Goal: Transaction & Acquisition: Purchase product/service

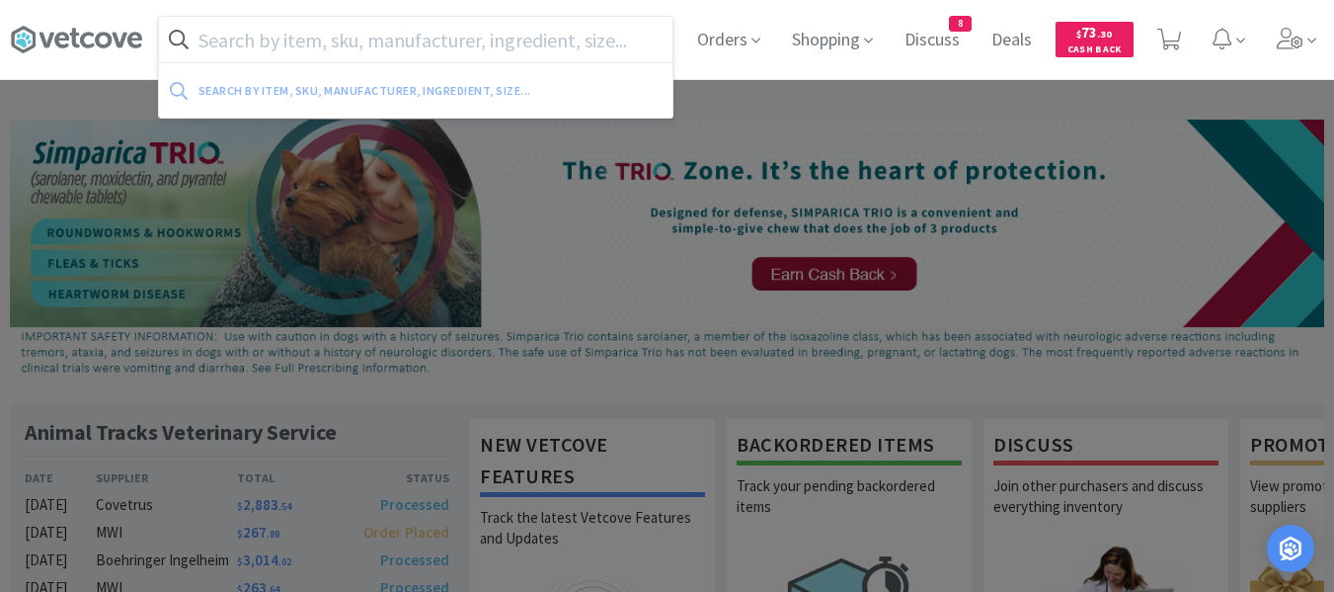
click at [496, 52] on input "text" at bounding box center [416, 39] width 514 height 45
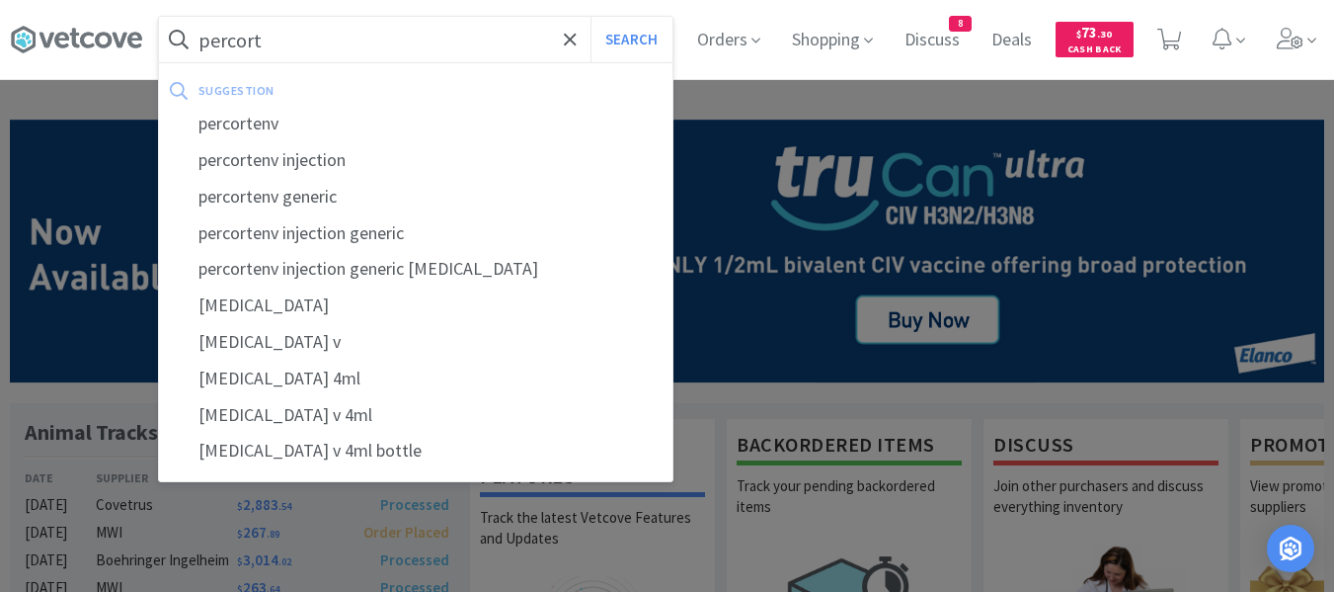
click at [338, 120] on div "percortenv" at bounding box center [416, 124] width 514 height 37
type input "percortenv"
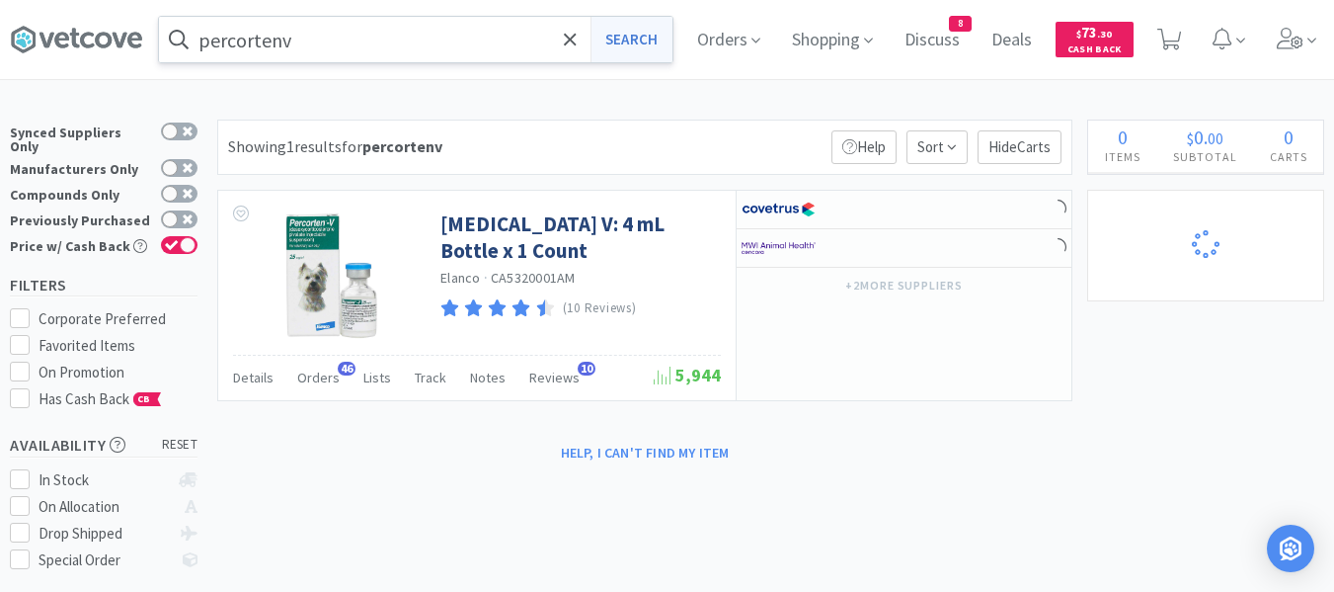
select select "5"
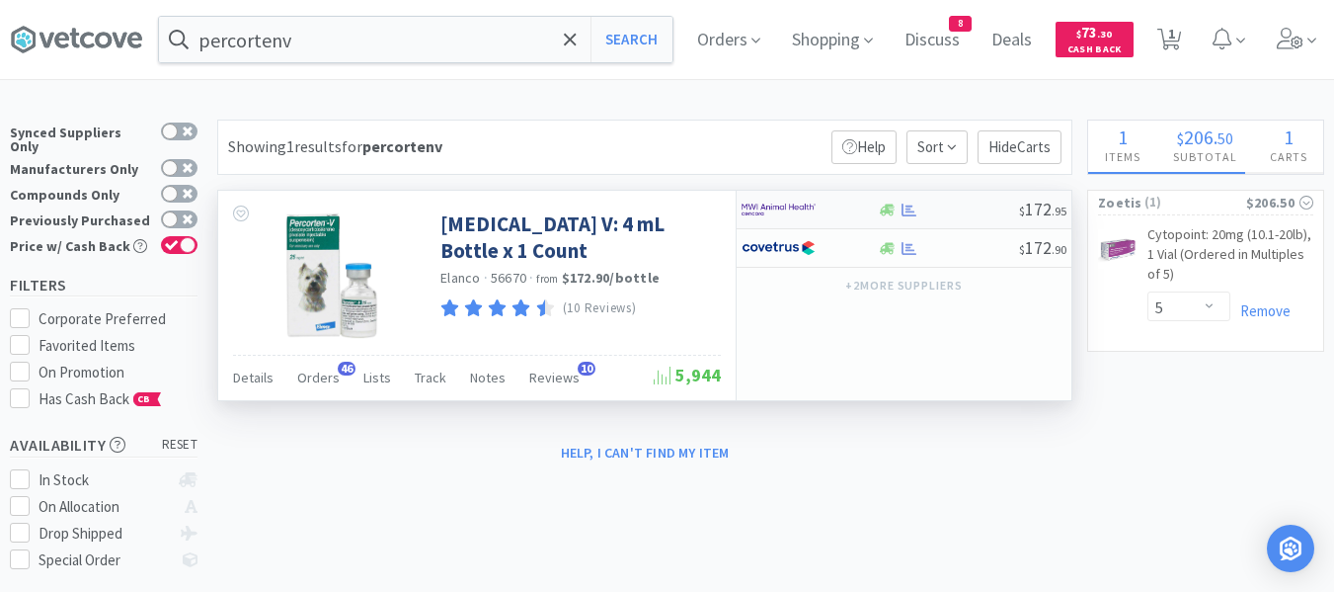
select select "2"
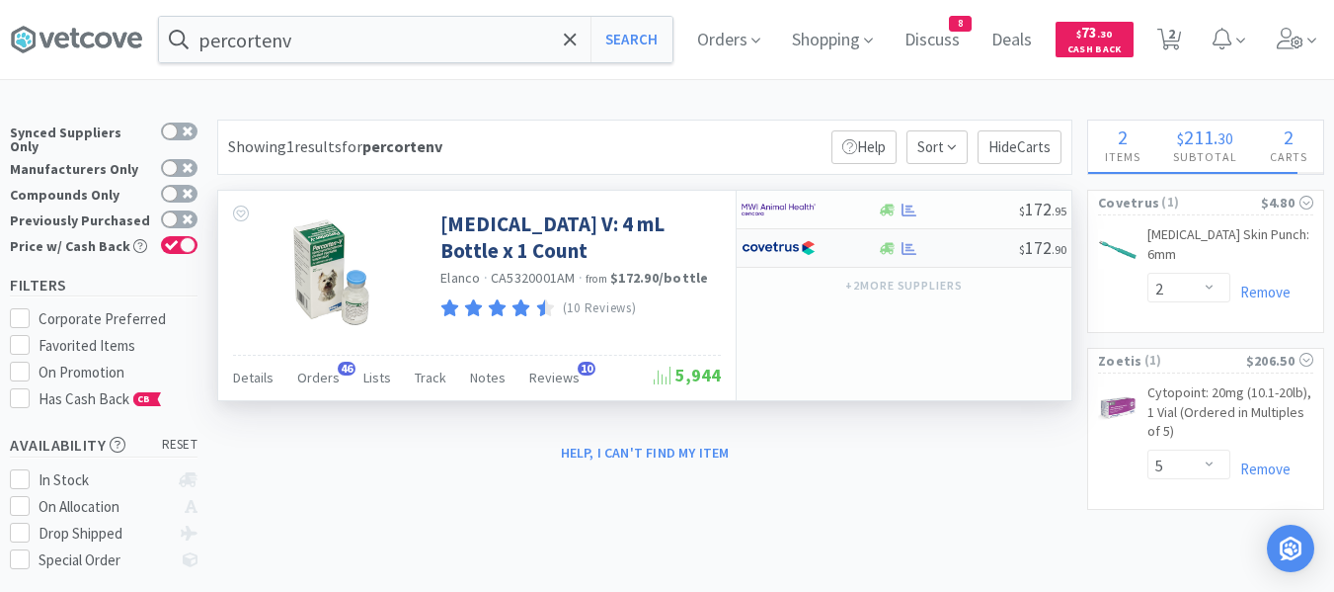
click at [949, 249] on div at bounding box center [948, 248] width 142 height 15
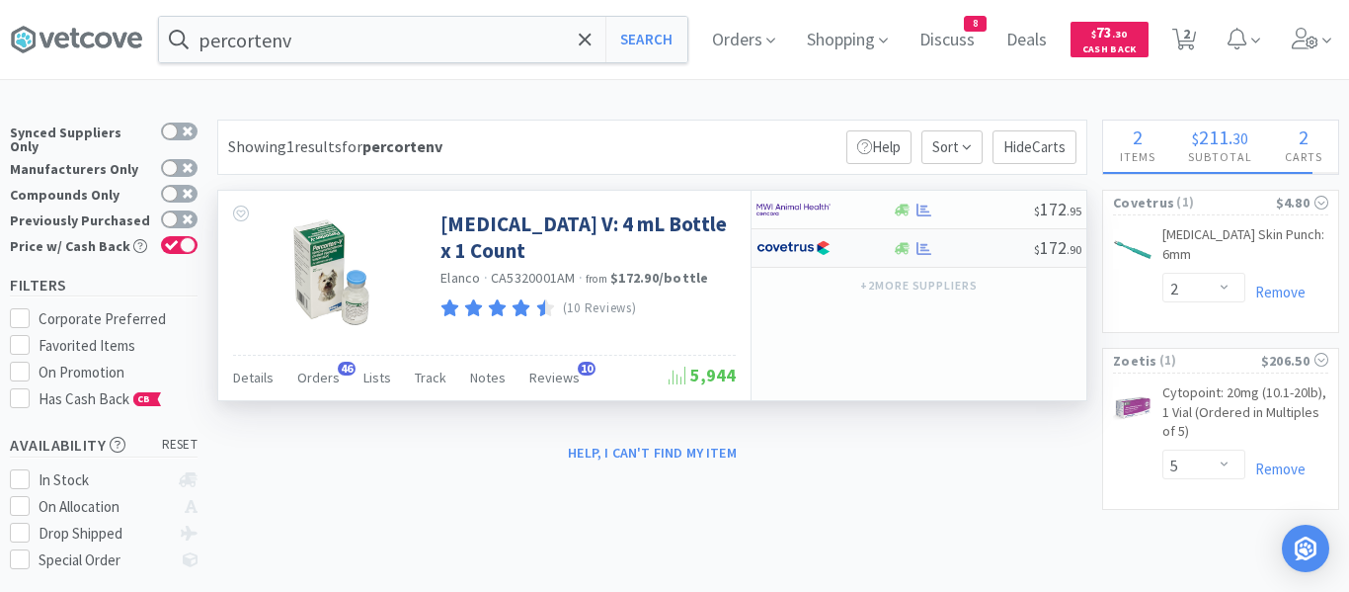
select select "1"
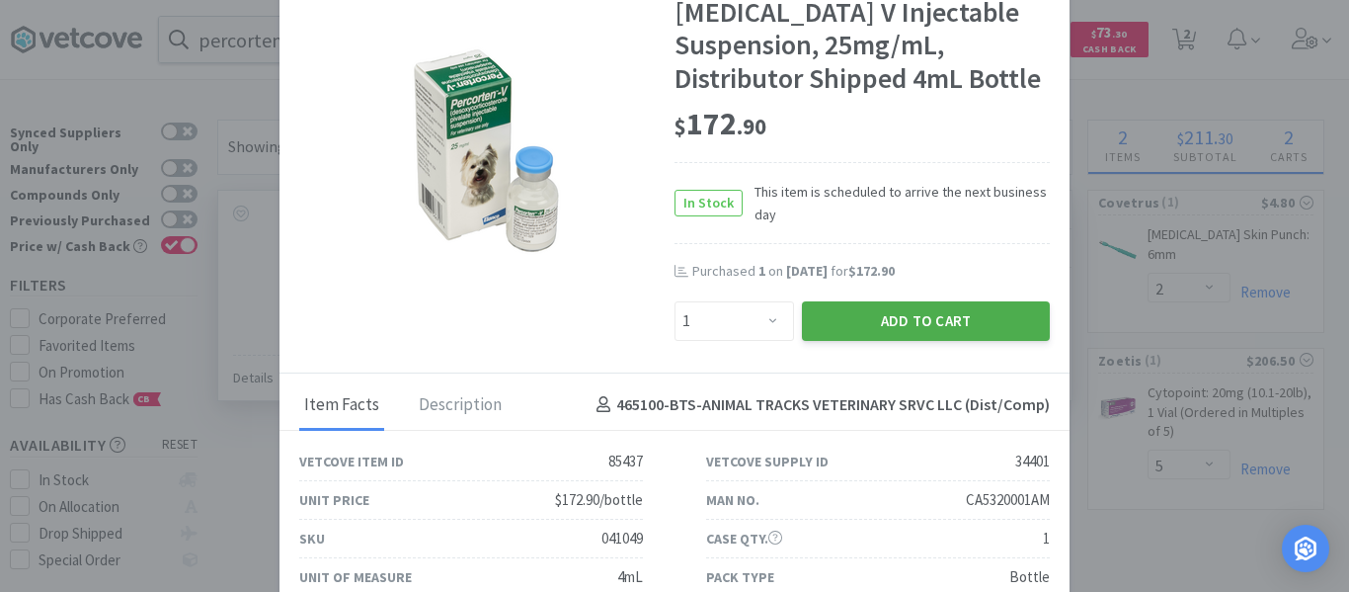
click at [899, 341] on button "Add to Cart" at bounding box center [926, 321] width 248 height 40
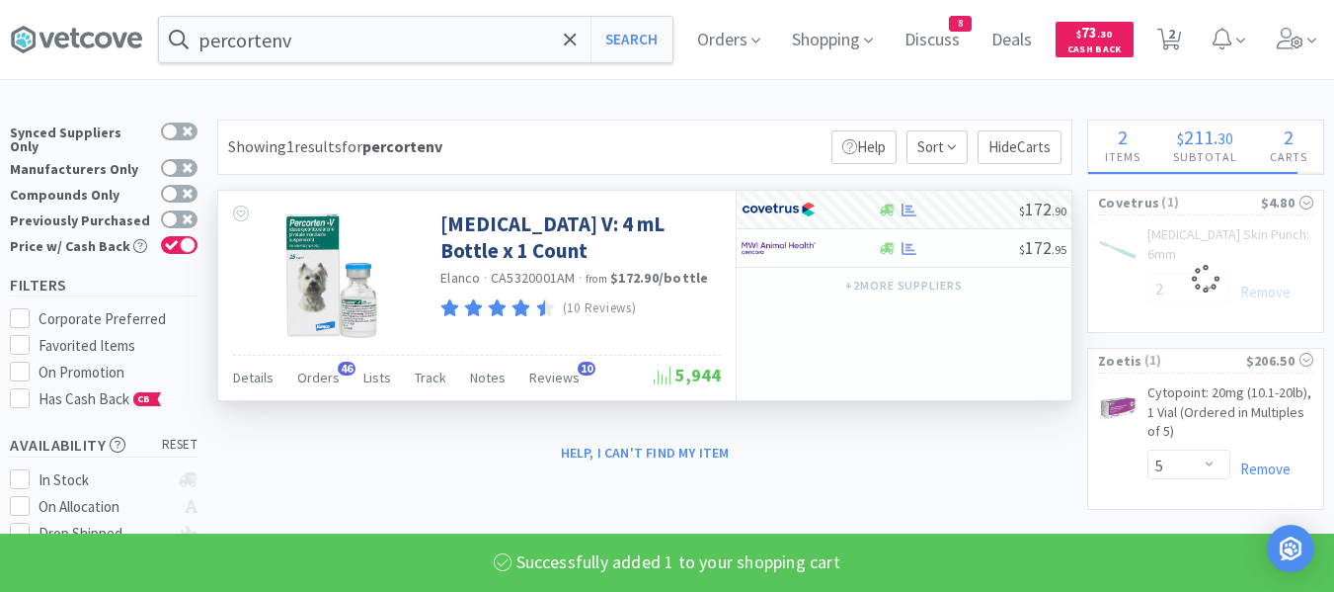
select select "1"
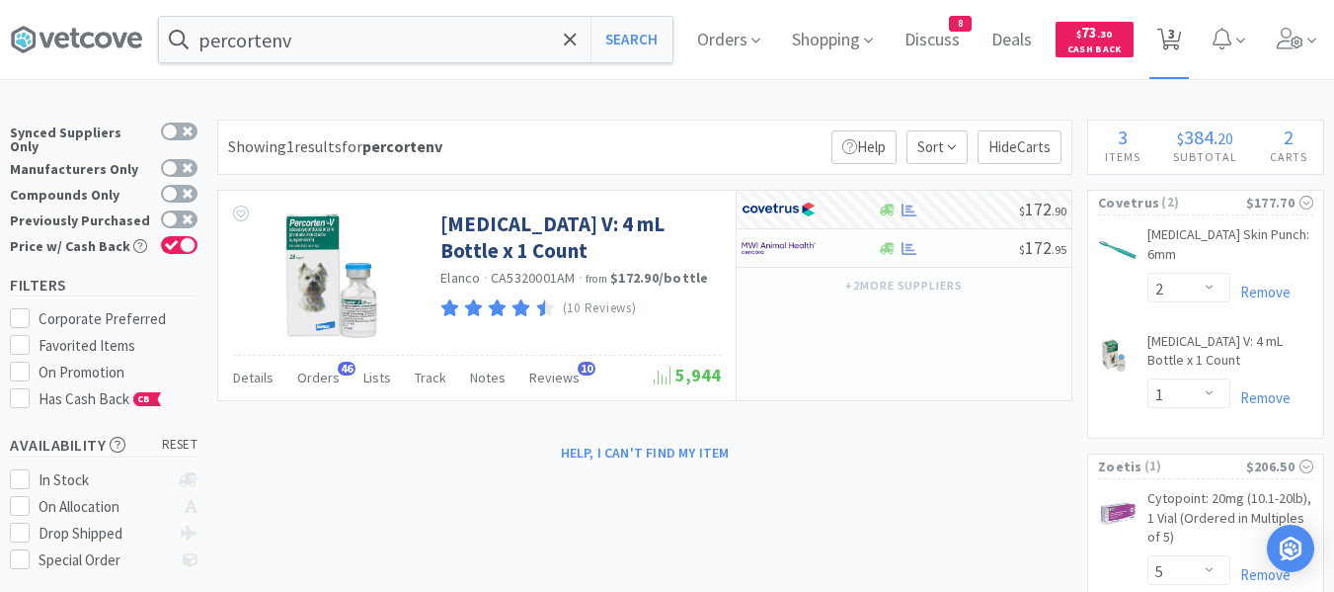
click at [1182, 32] on icon at bounding box center [1169, 40] width 25 height 22
select select "5"
select select "2"
select select "1"
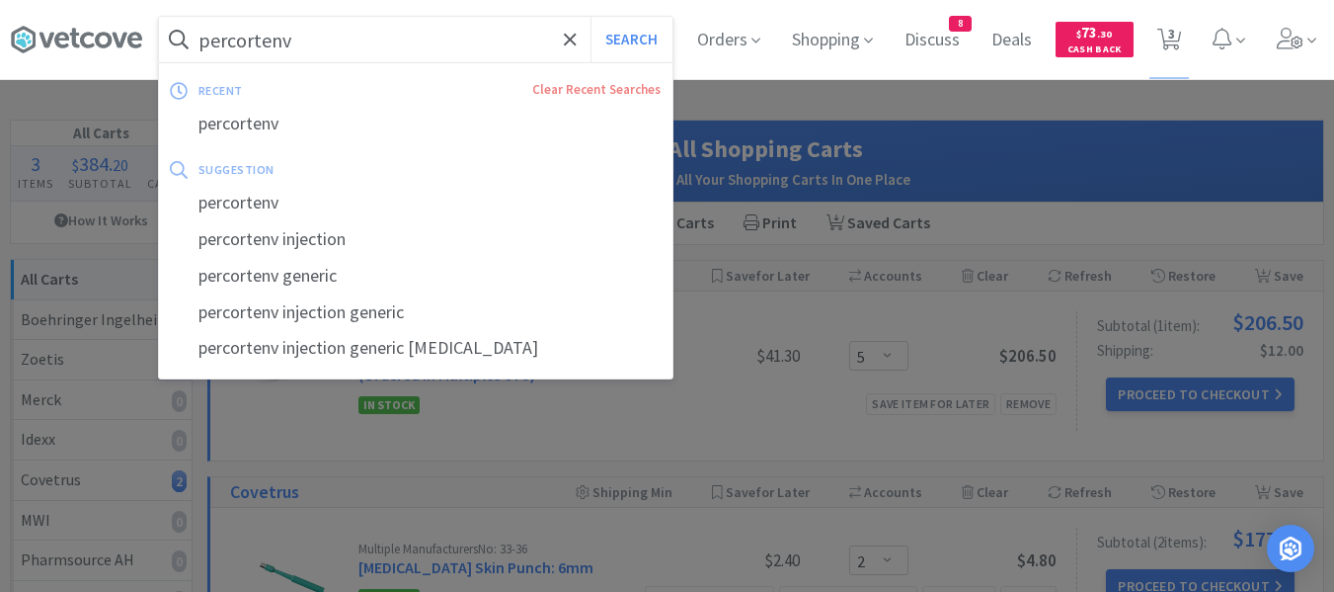
drag, startPoint x: 365, startPoint y: 45, endPoint x: 387, endPoint y: 52, distance: 22.8
click at [366, 45] on input "percortenv" at bounding box center [416, 39] width 514 height 45
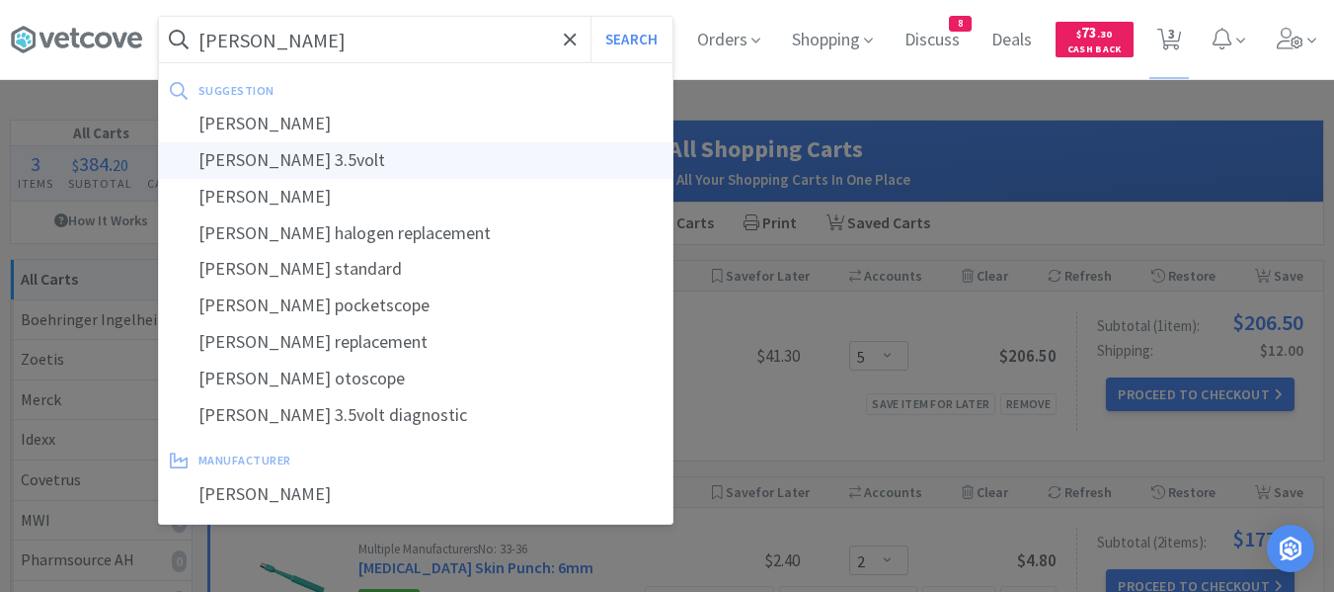
click at [316, 161] on div "welch allyn 3.5volt" at bounding box center [416, 160] width 514 height 37
type input "welch allyn 3.5volt"
select select "2"
select select "1"
select select "5"
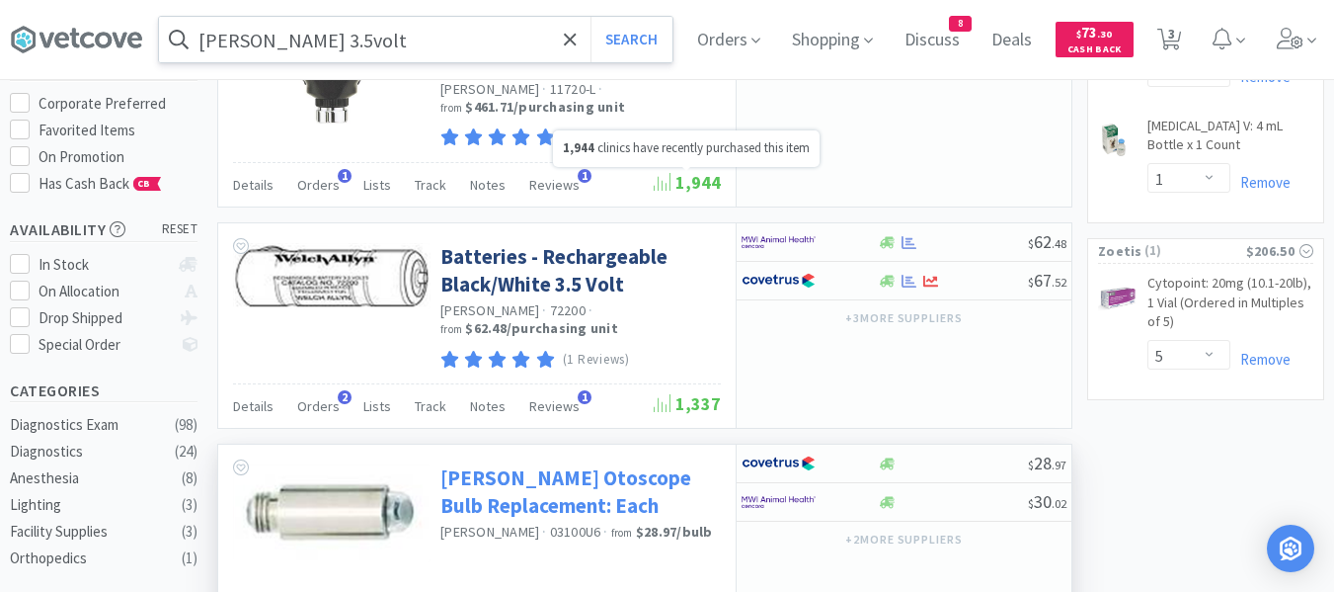
scroll to position [296, 0]
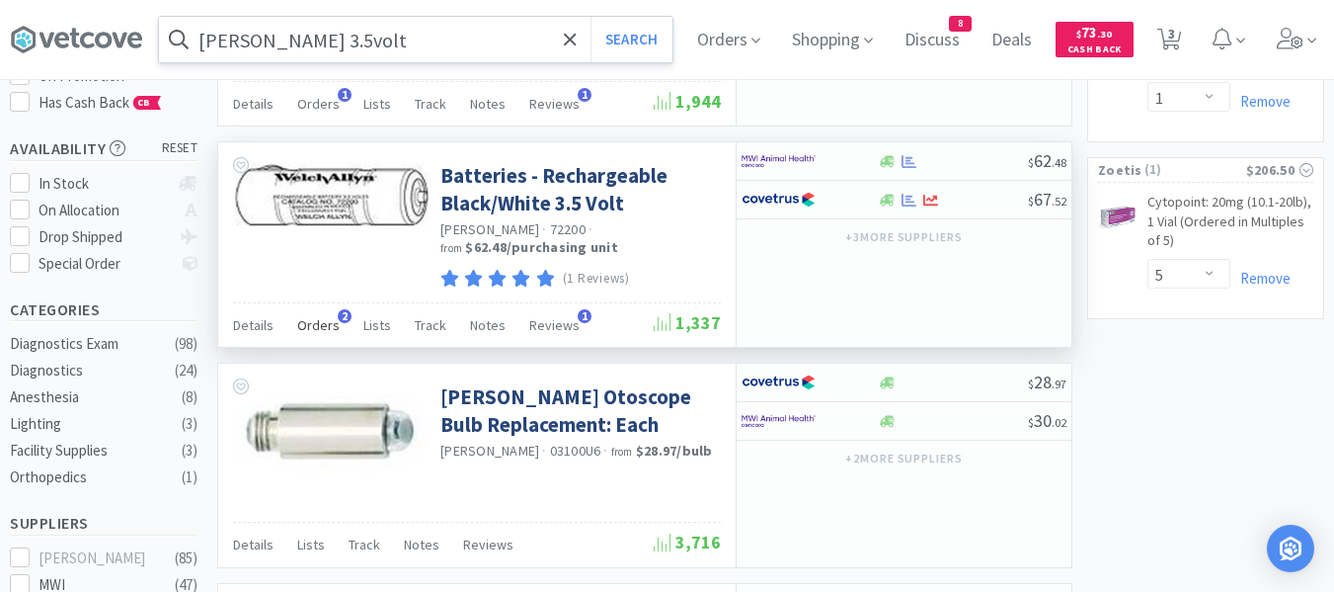
click at [306, 329] on span "Orders" at bounding box center [318, 325] width 42 height 18
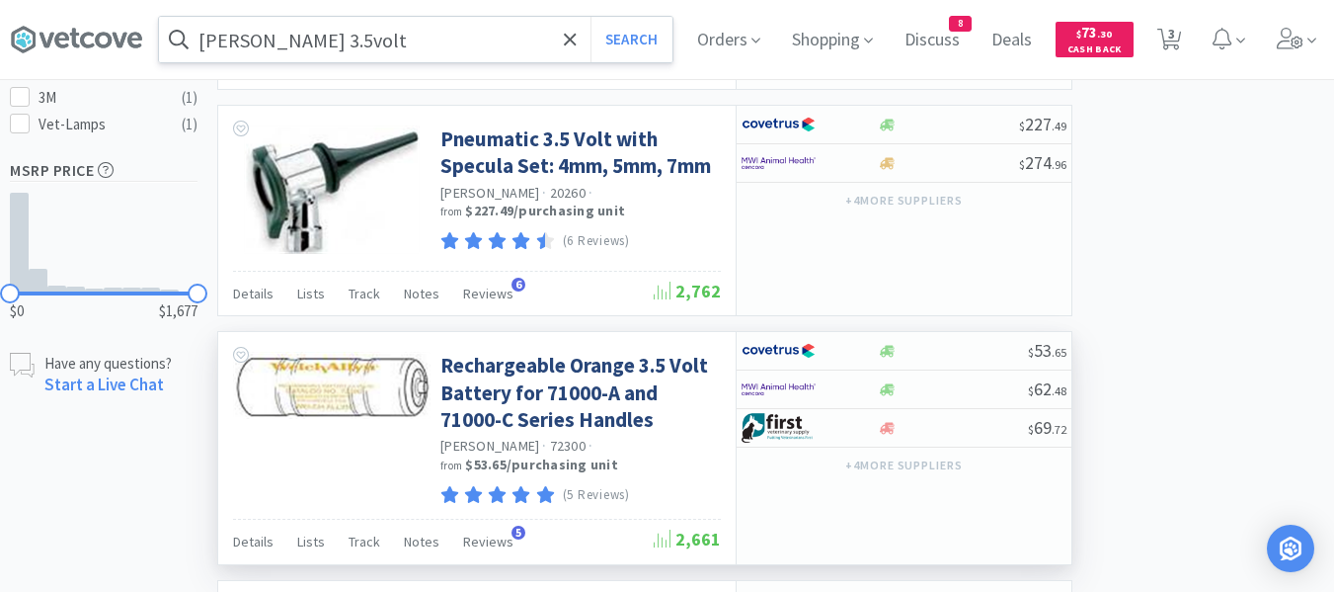
scroll to position [1284, 0]
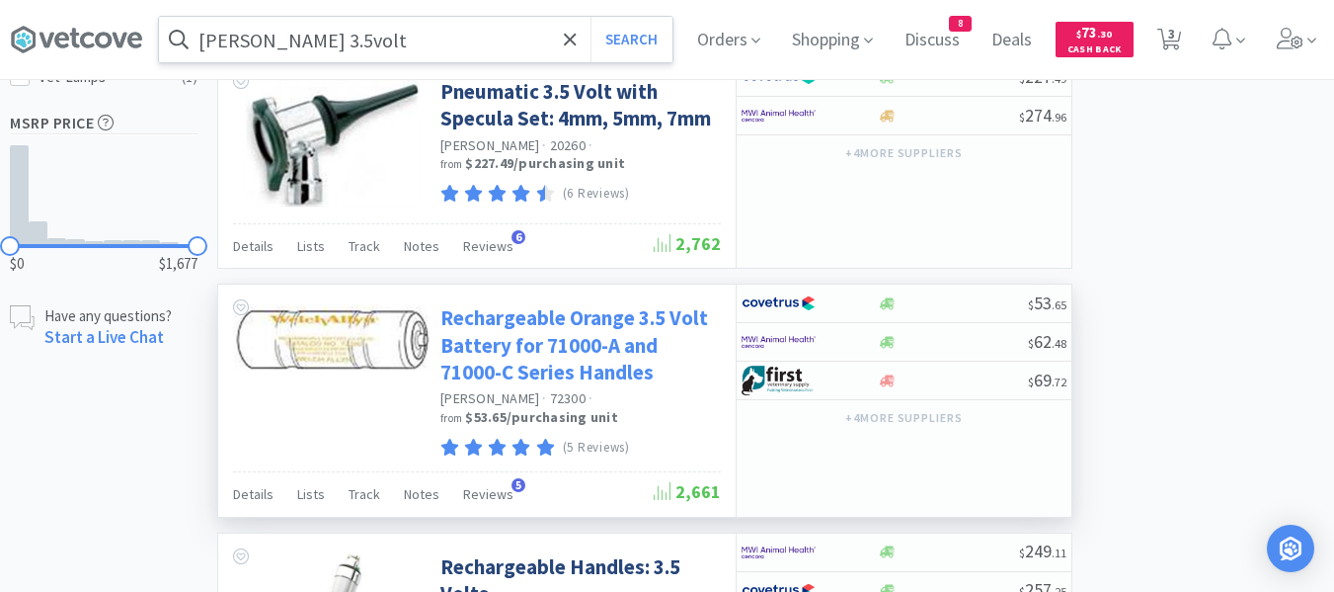
click at [523, 358] on link "Rechargeable Orange 3.5 Volt Battery for 71000-A and 71000-C Series Handles" at bounding box center [578, 344] width 276 height 81
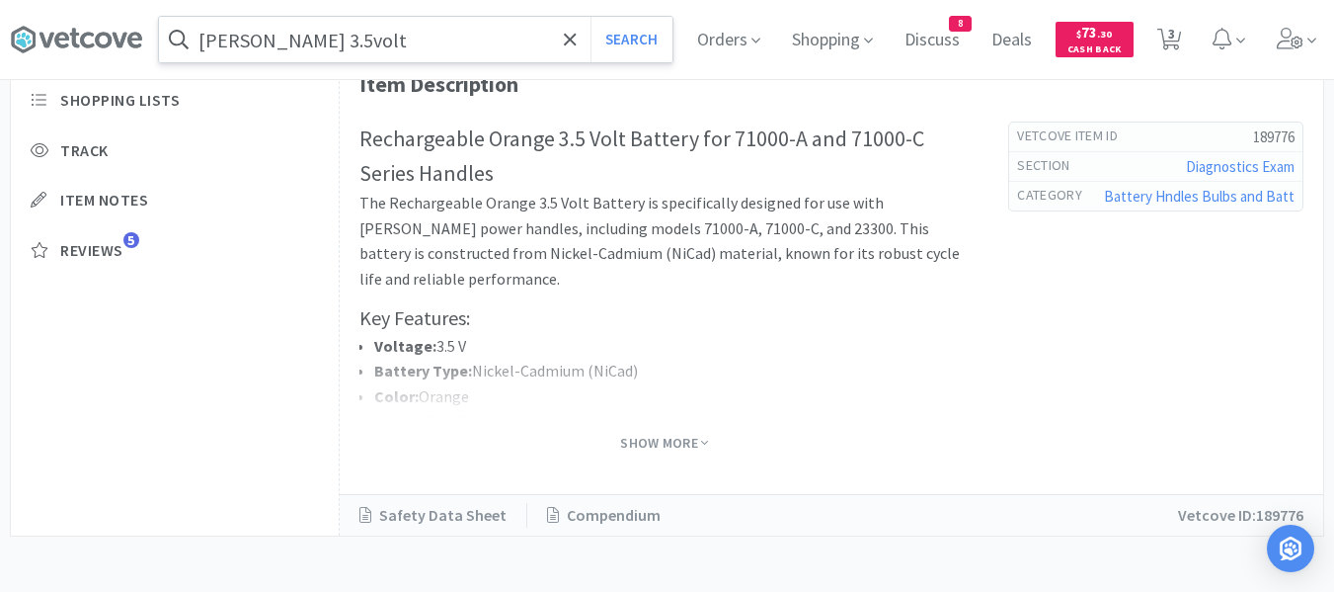
scroll to position [613, 0]
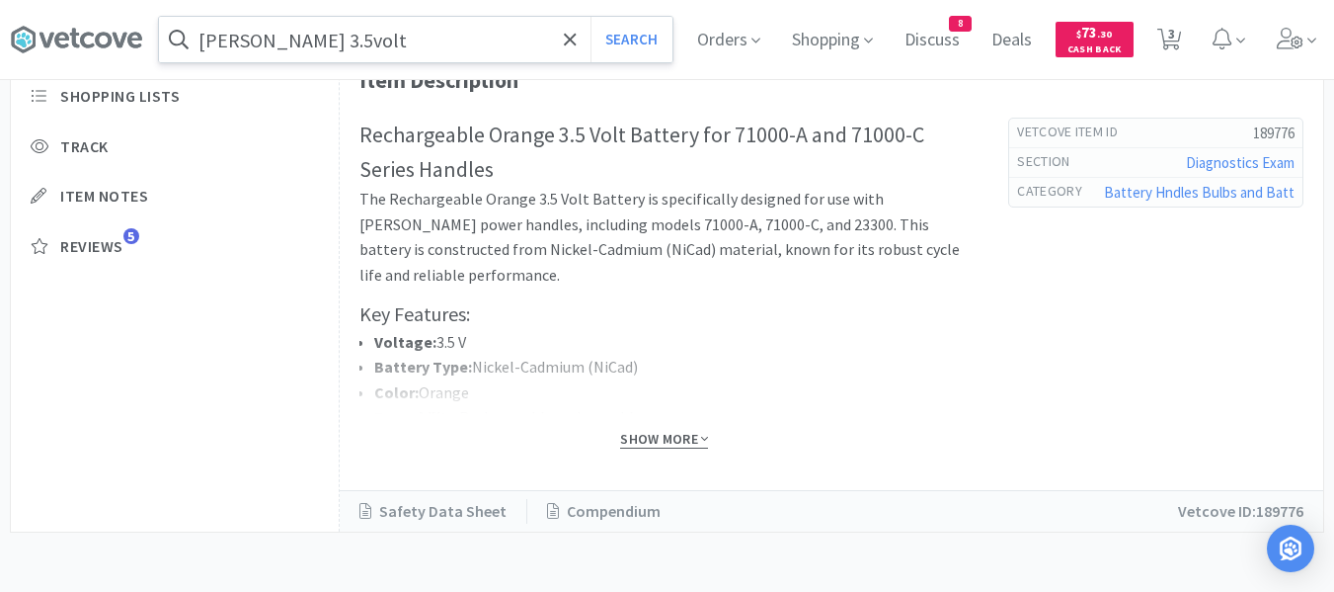
click at [642, 441] on span "Show More" at bounding box center [664, 439] width 88 height 19
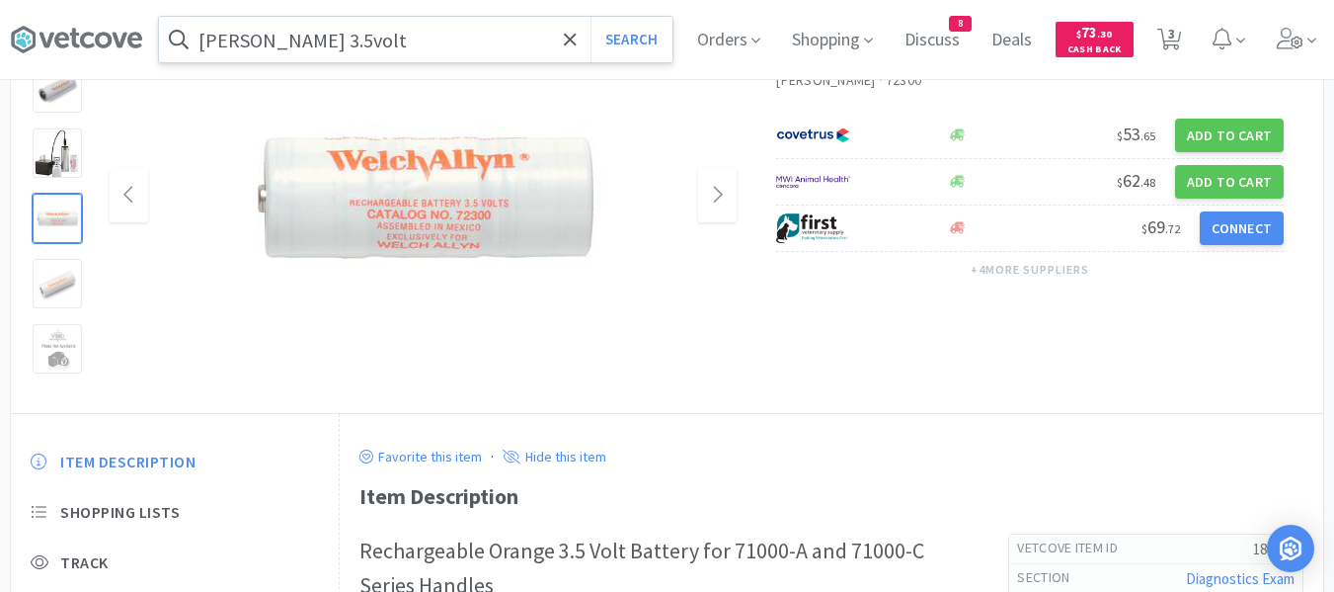
scroll to position [99, 0]
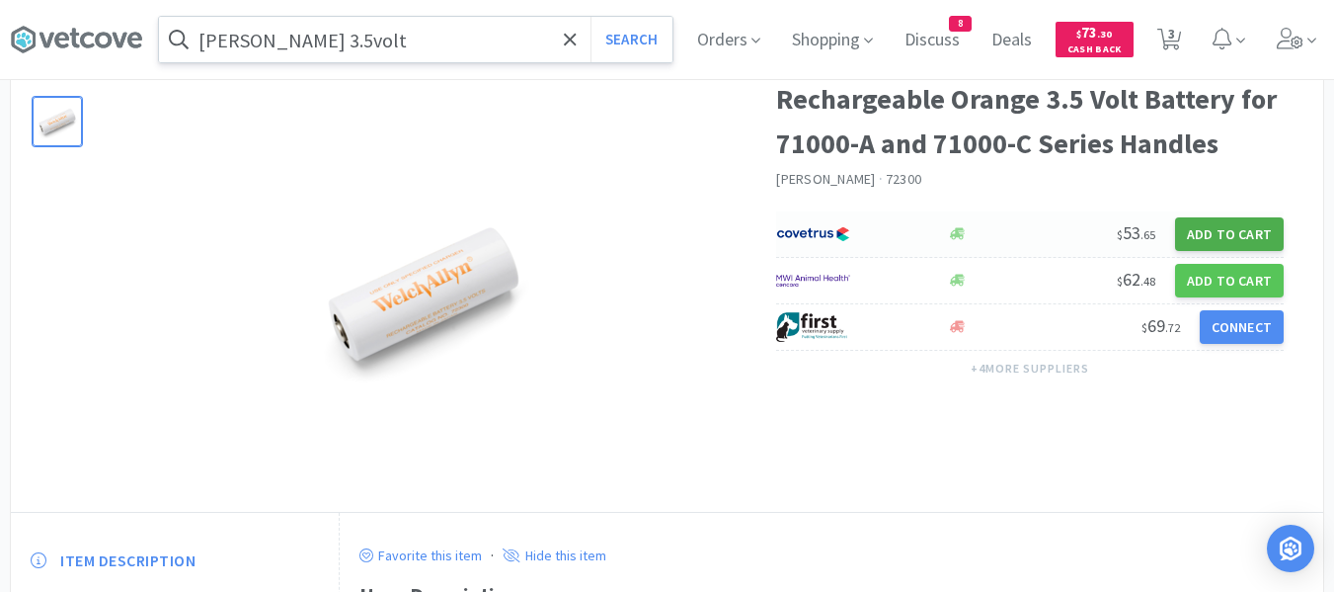
click at [1221, 232] on button "Add to Cart" at bounding box center [1229, 234] width 109 height 34
select select "1"
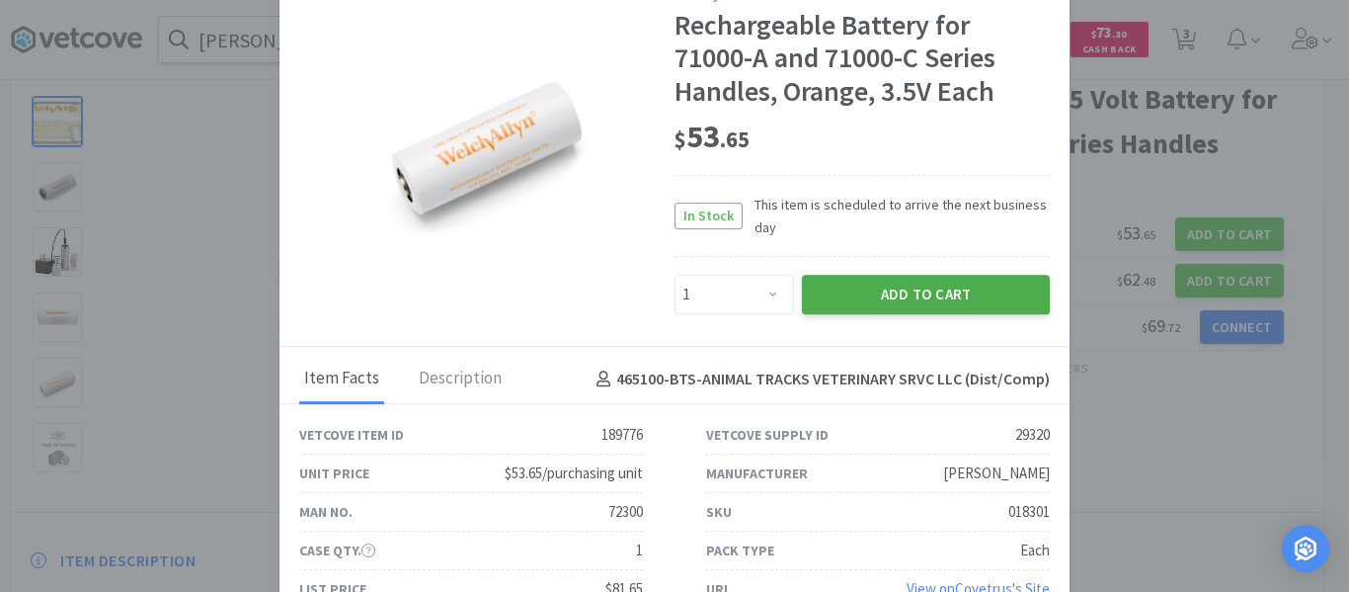
click at [857, 276] on button "Add to Cart" at bounding box center [926, 295] width 248 height 40
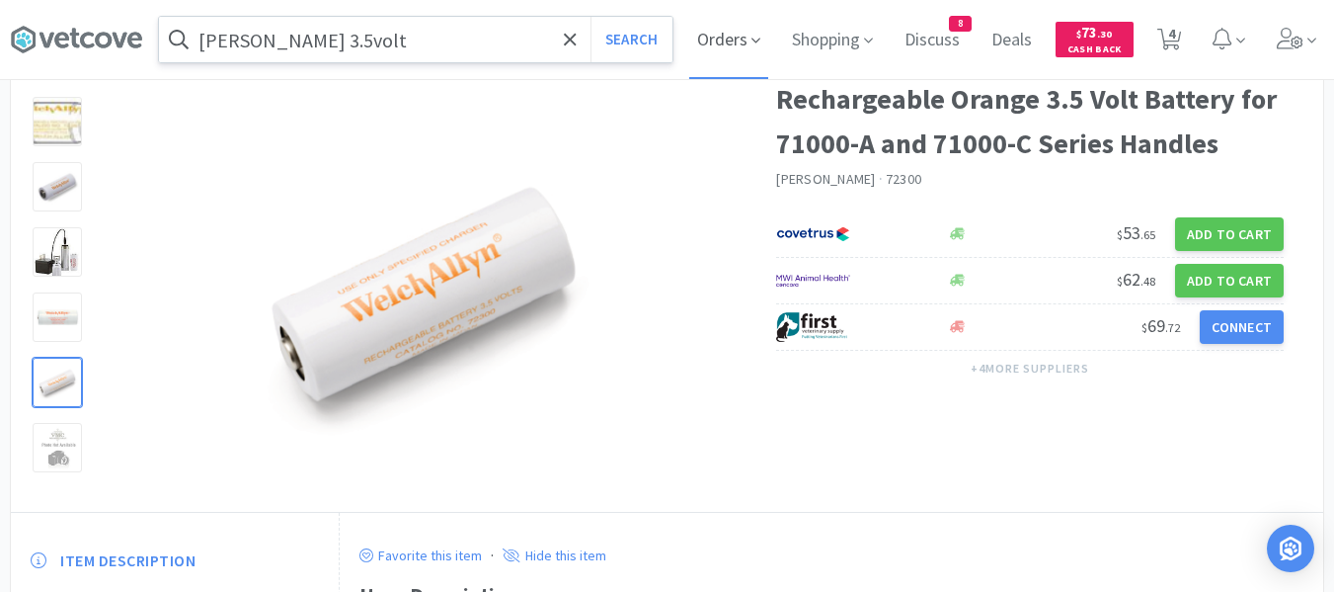
click at [743, 50] on span "Orders" at bounding box center [728, 39] width 79 height 79
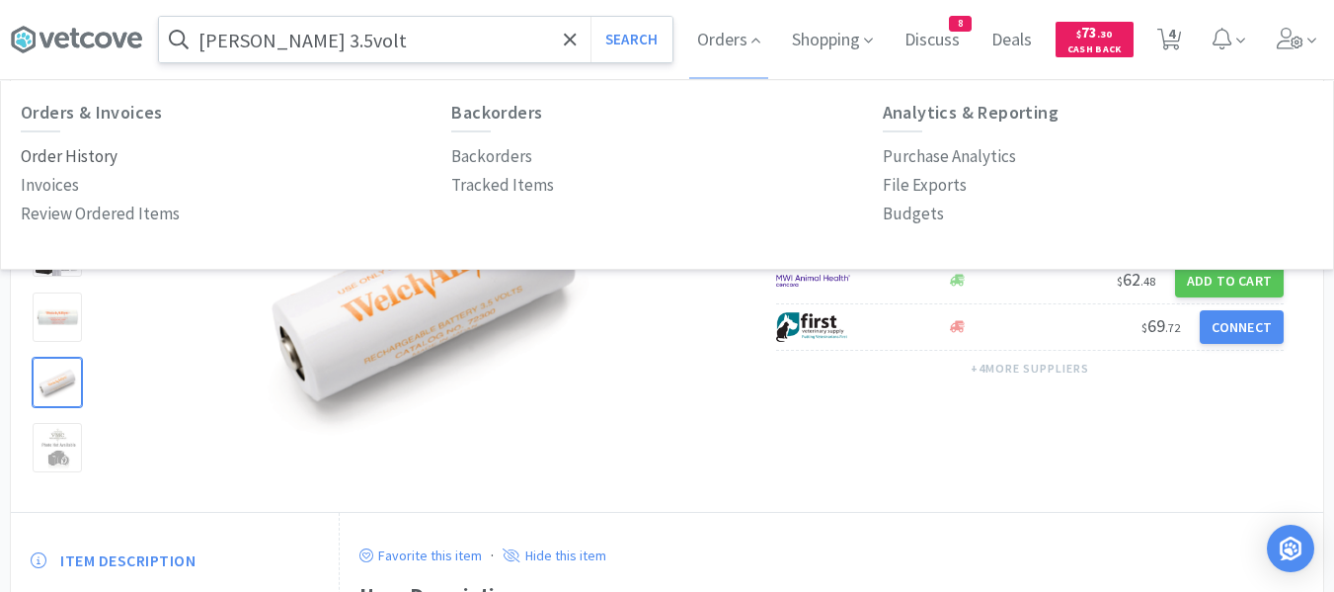
click at [100, 152] on p "Order History" at bounding box center [69, 156] width 97 height 27
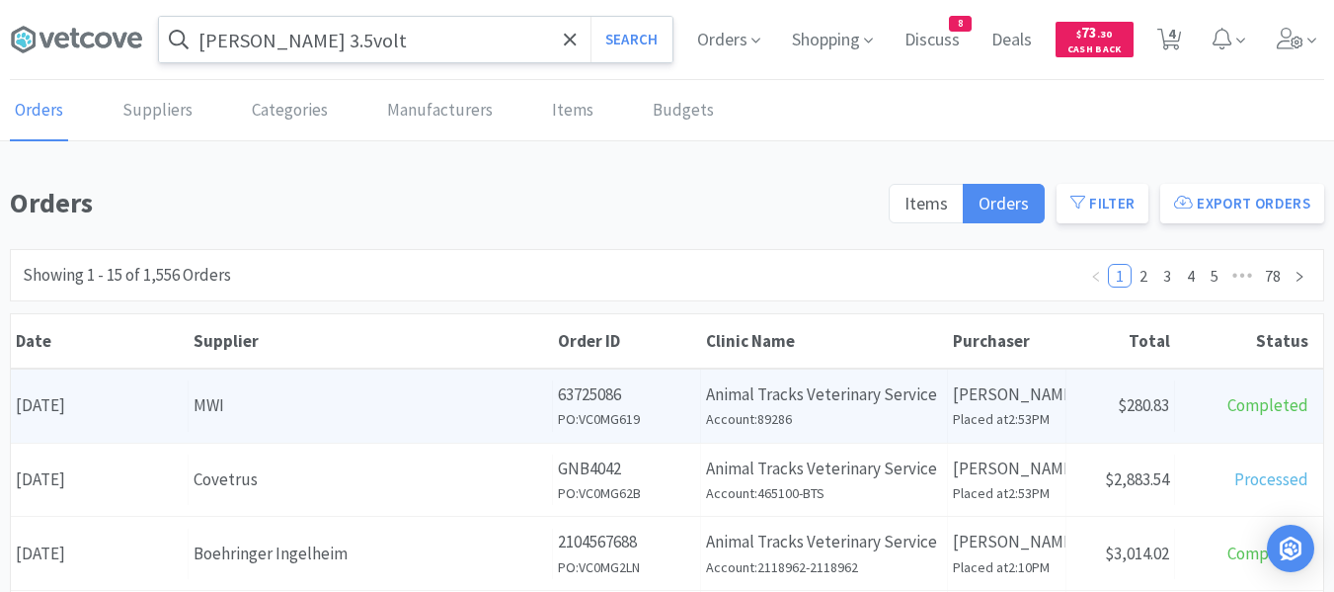
click at [236, 417] on div "MWI" at bounding box center [371, 405] width 354 height 27
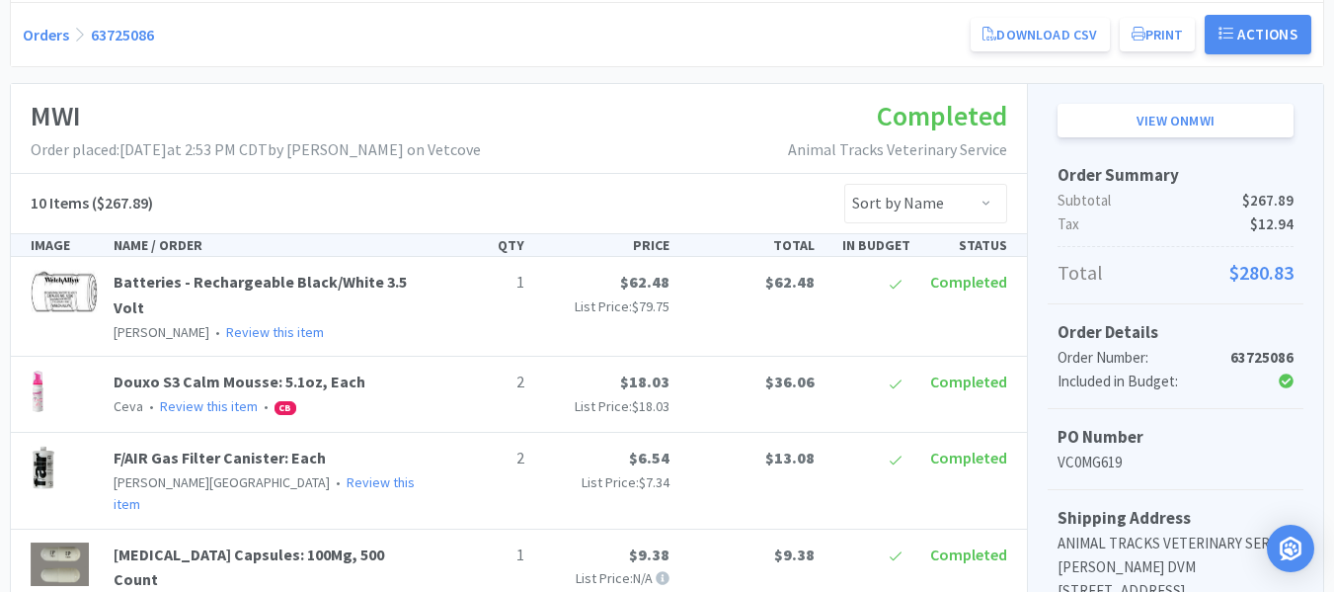
scroll to position [296, 0]
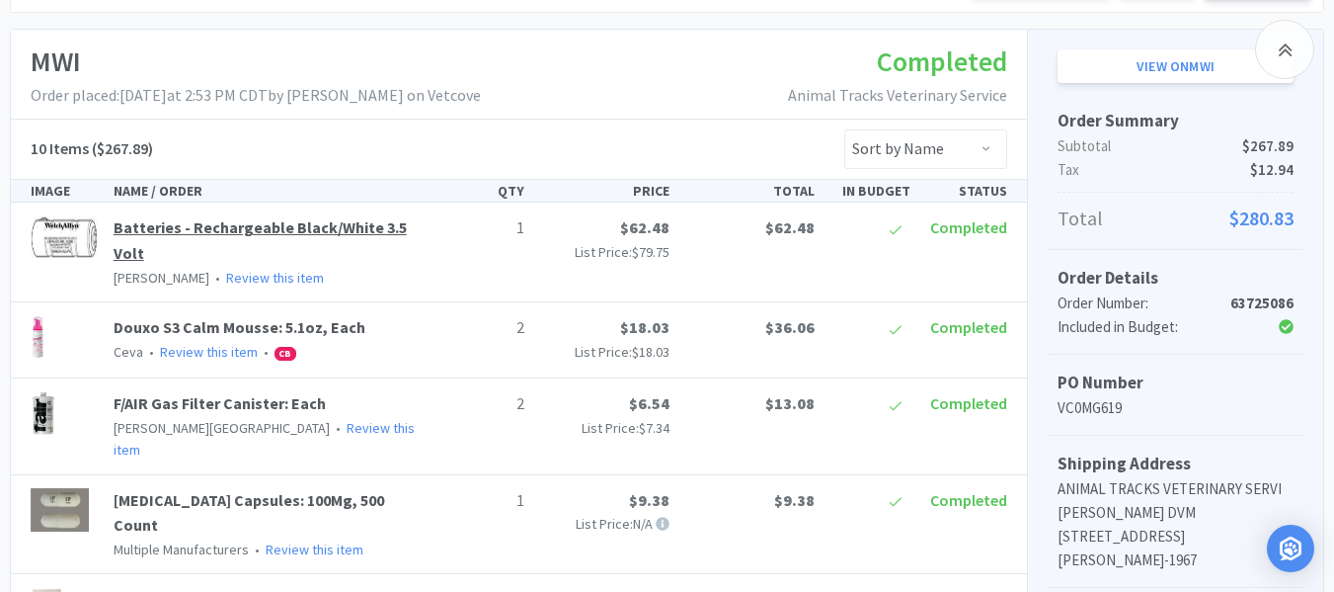
click at [386, 223] on link "Batteries - Rechargeable Black/White 3.5 Volt" at bounding box center [260, 239] width 293 height 45
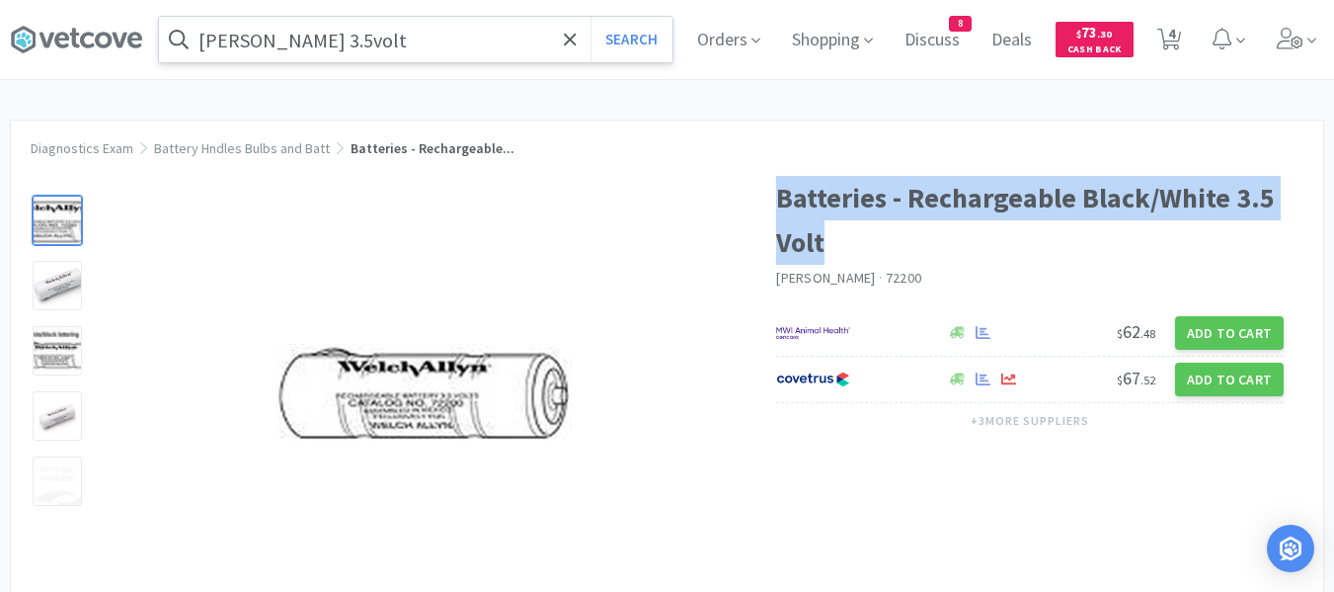
drag, startPoint x: 878, startPoint y: 245, endPoint x: 780, endPoint y: 200, distance: 107.4
click at [780, 200] on h1 "Batteries - Rechargeable Black/White 3.5 Volt" at bounding box center [1030, 220] width 508 height 89
copy h1 "Batteries - Rechargeable Black/White 3.5 Volt"
click at [436, 39] on input "welch allyn 3.5volt" at bounding box center [416, 39] width 514 height 45
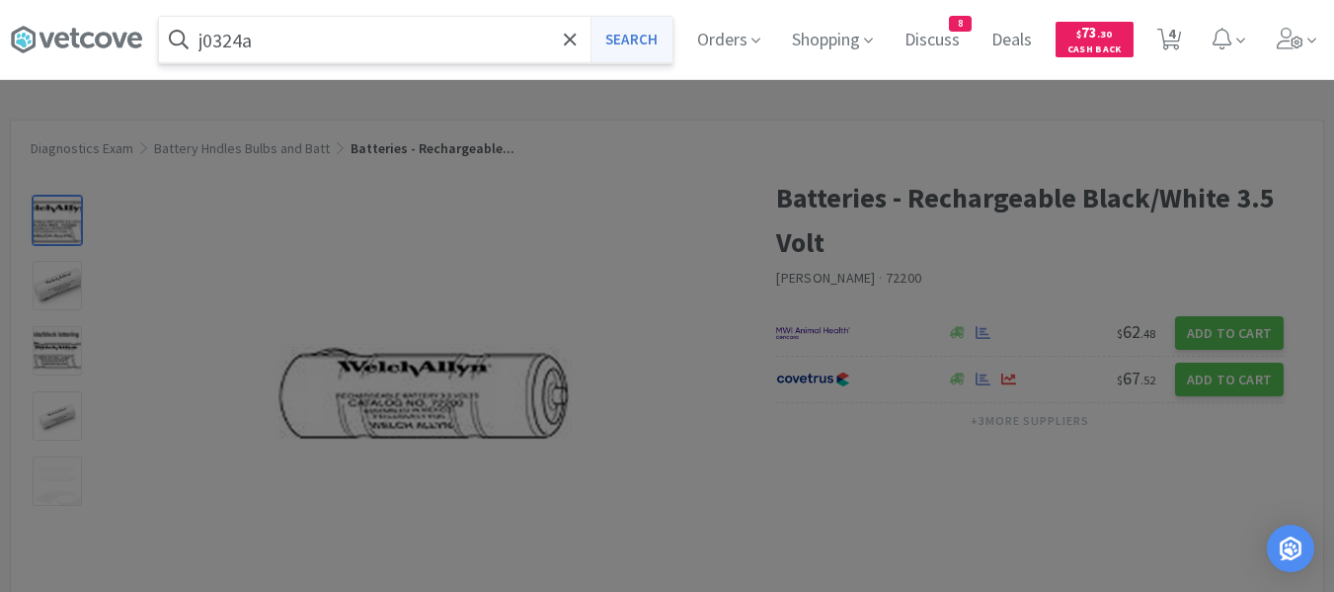
type input "j0324a"
click at [657, 46] on button "Search" at bounding box center [632, 39] width 82 height 45
select select "2"
select select "1"
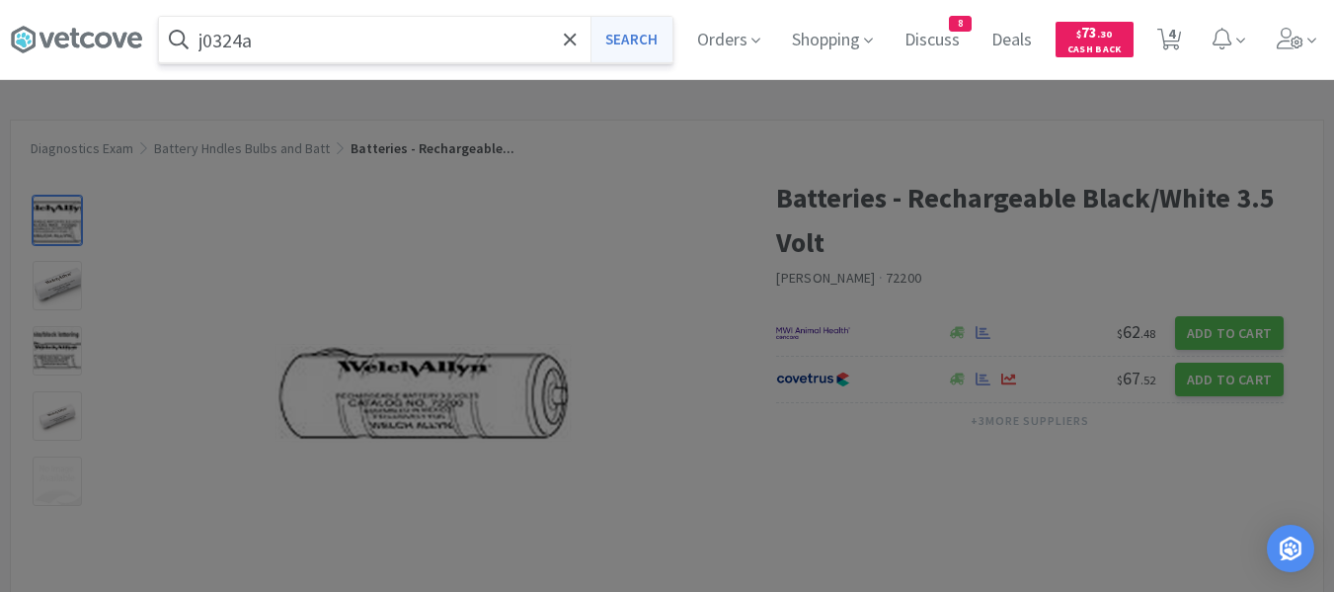
select select "5"
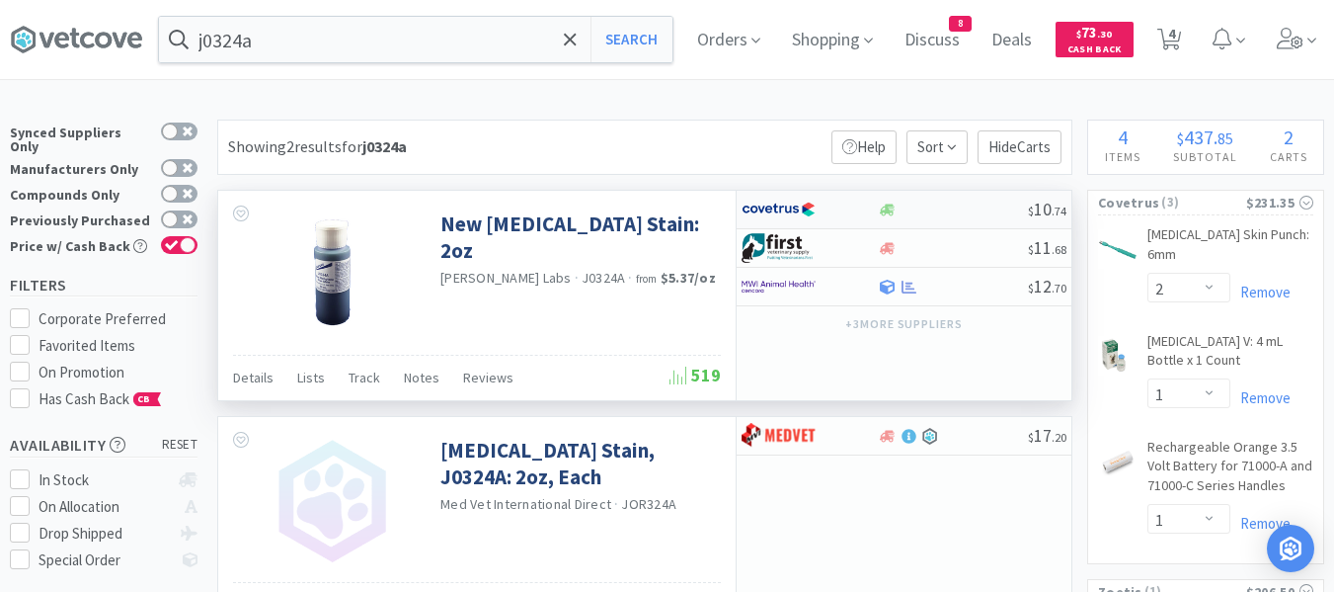
click at [936, 205] on div at bounding box center [952, 209] width 151 height 15
select select "1"
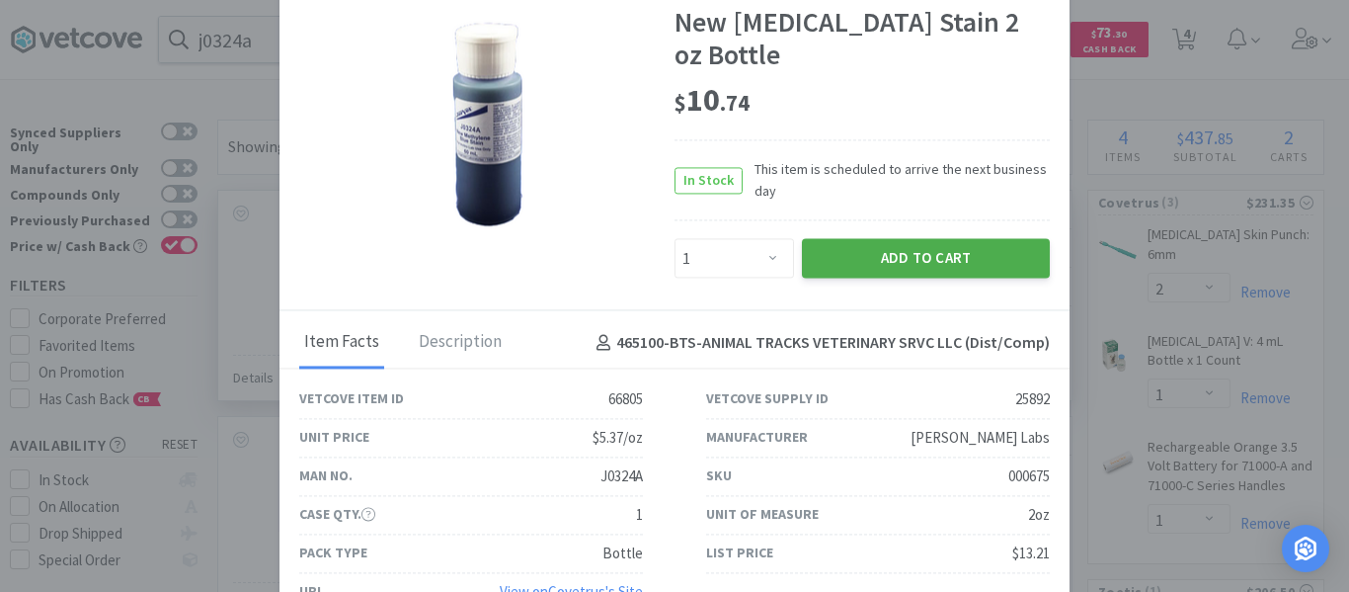
click at [900, 264] on button "Add to Cart" at bounding box center [926, 259] width 248 height 40
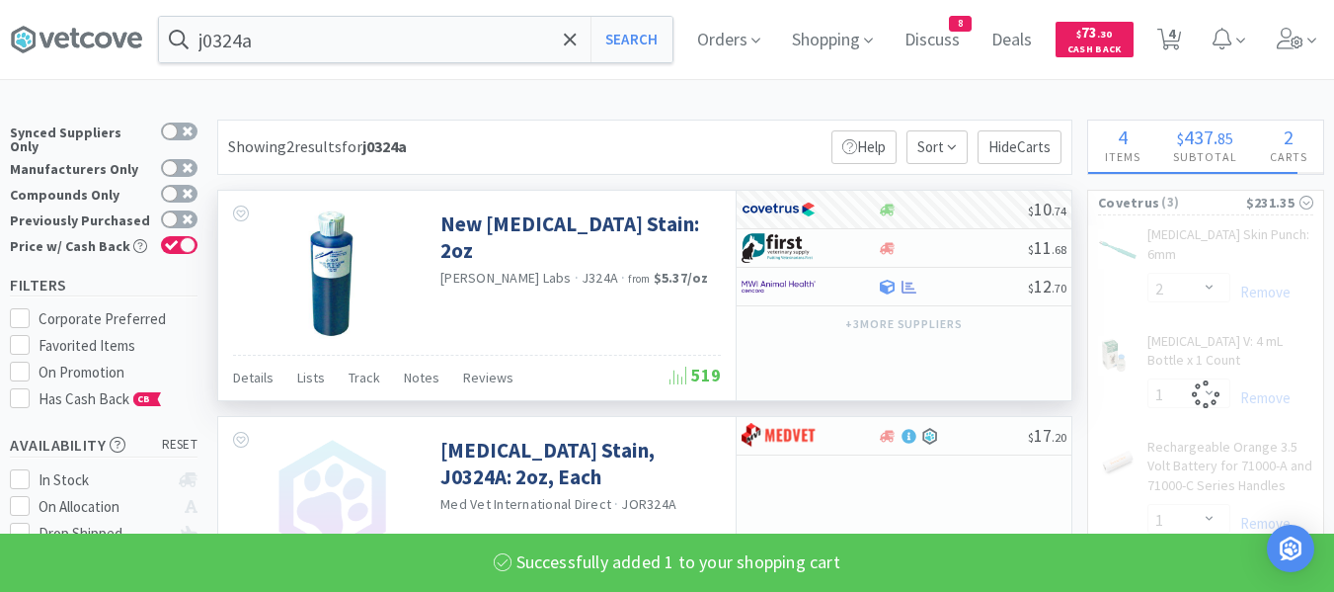
select select "1"
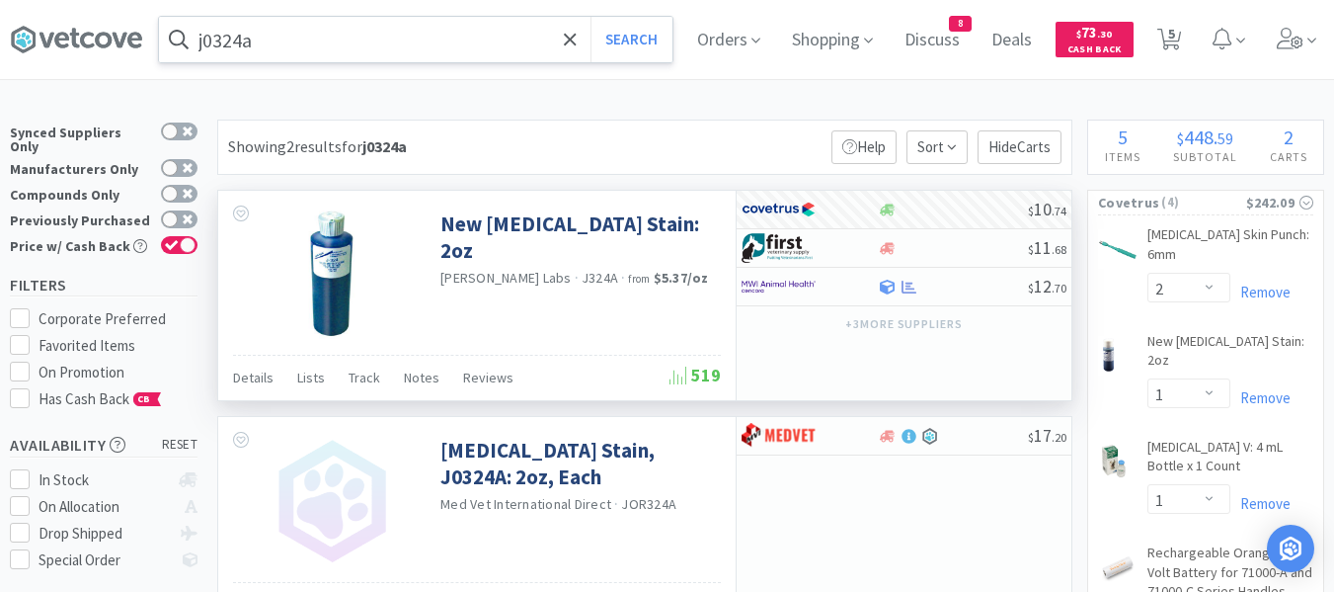
click at [261, 56] on input "j0324a" at bounding box center [416, 39] width 514 height 45
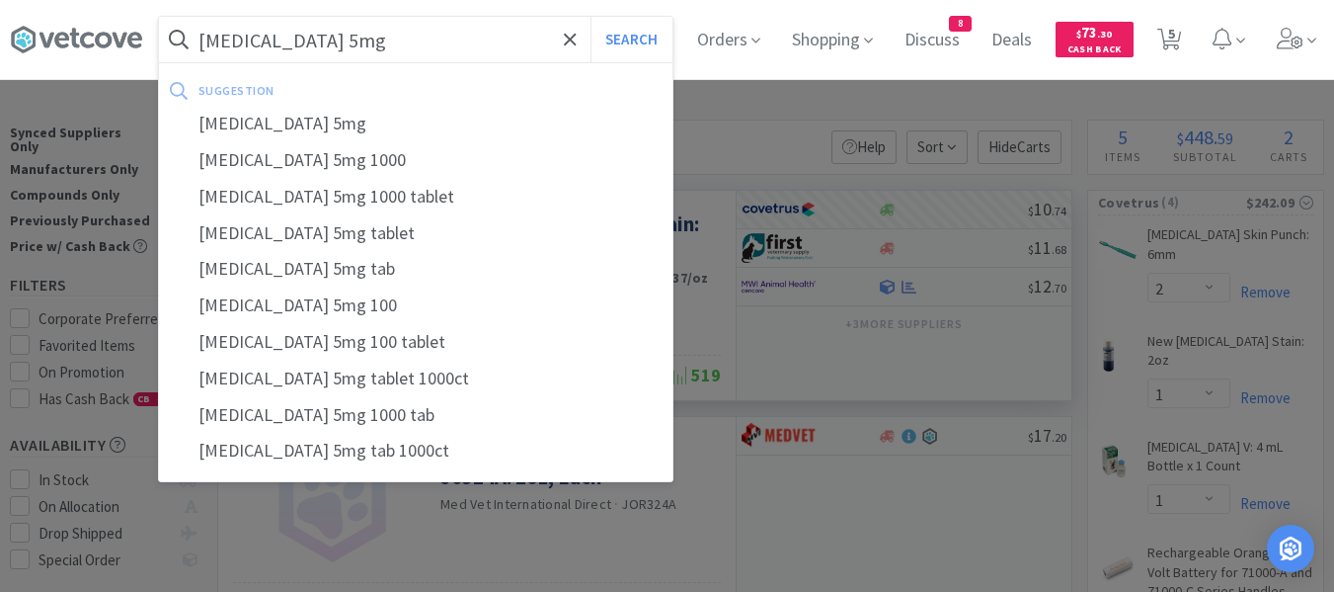
type input "prednisone 5mg"
click at [591, 17] on button "Search" at bounding box center [632, 39] width 82 height 45
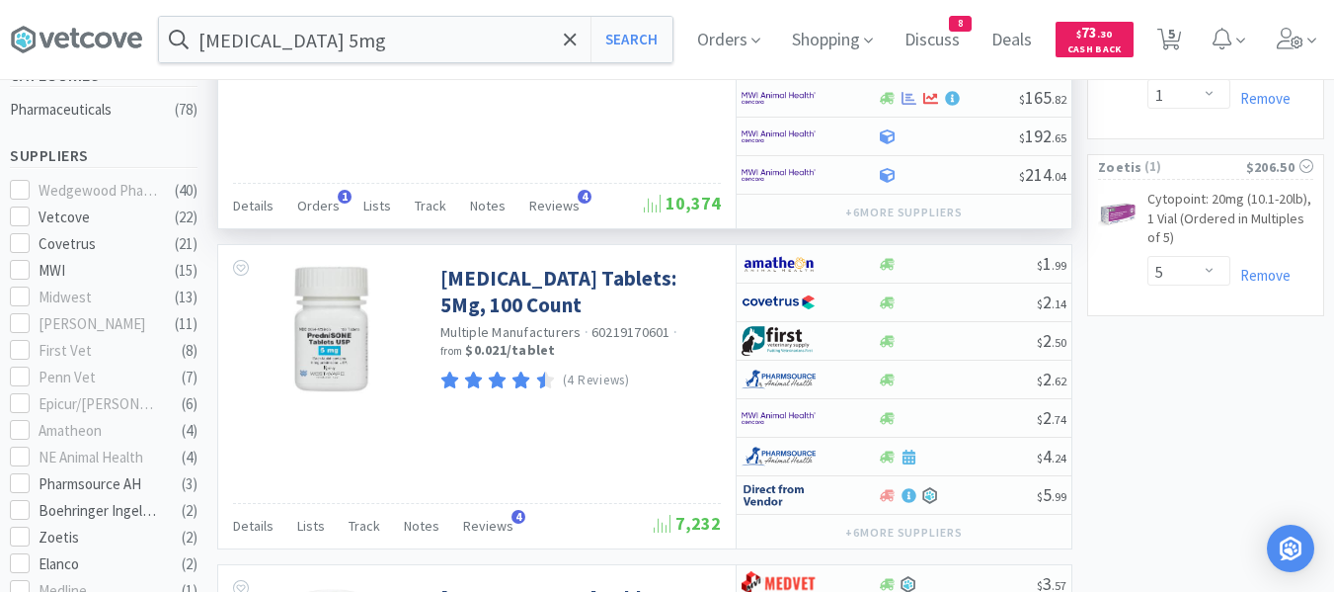
scroll to position [593, 0]
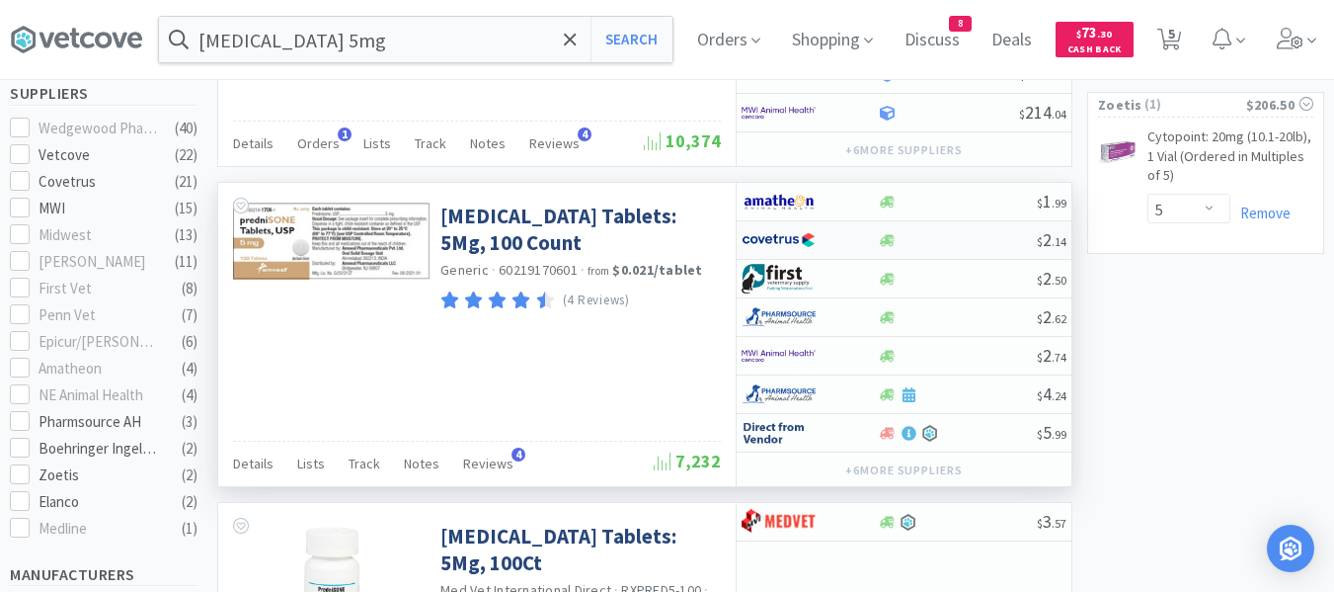
click at [944, 247] on div at bounding box center [957, 240] width 160 height 15
select select "1"
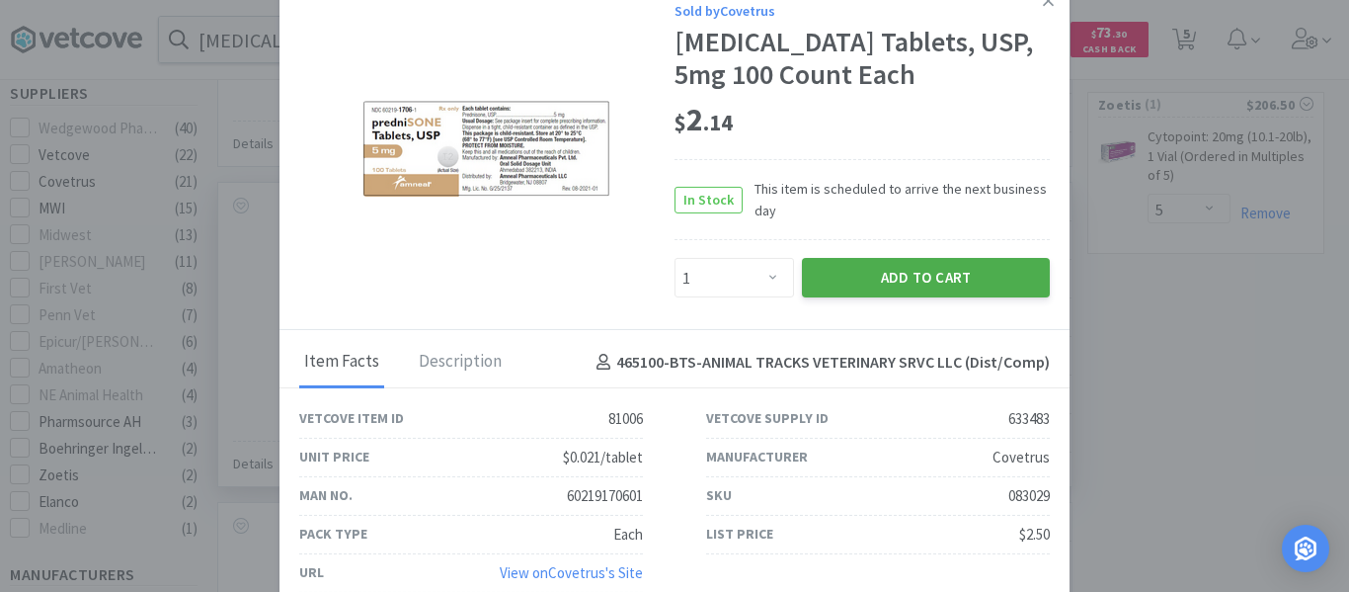
click at [888, 286] on button "Add to Cart" at bounding box center [926, 278] width 248 height 40
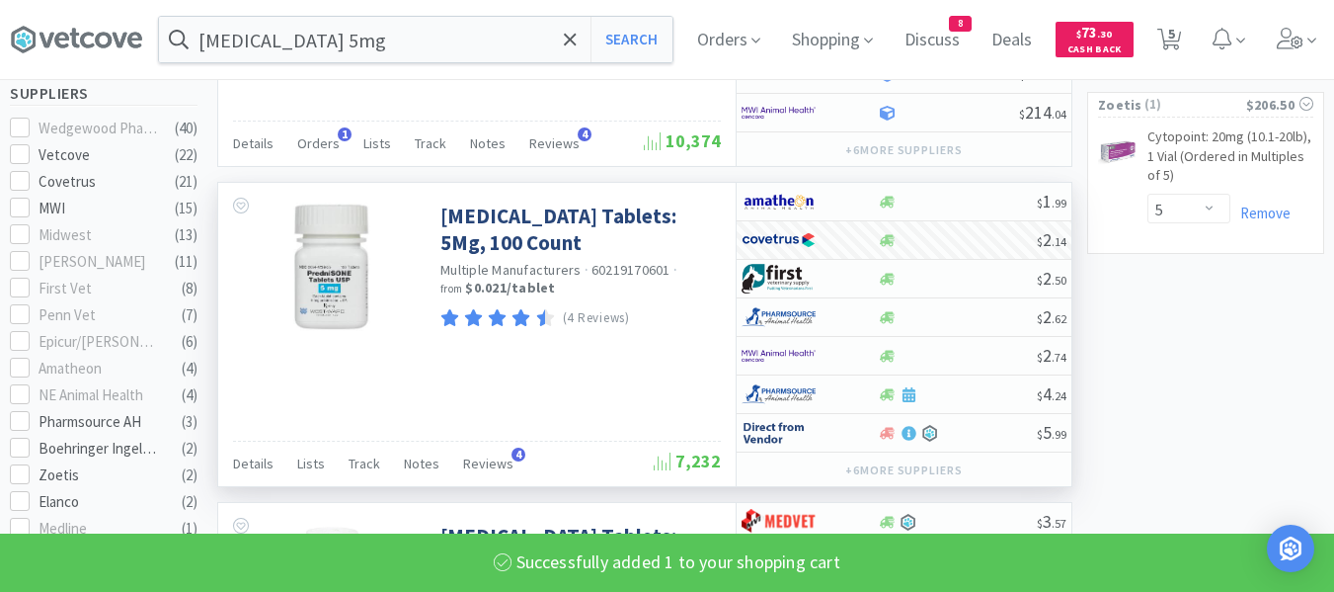
select select "1"
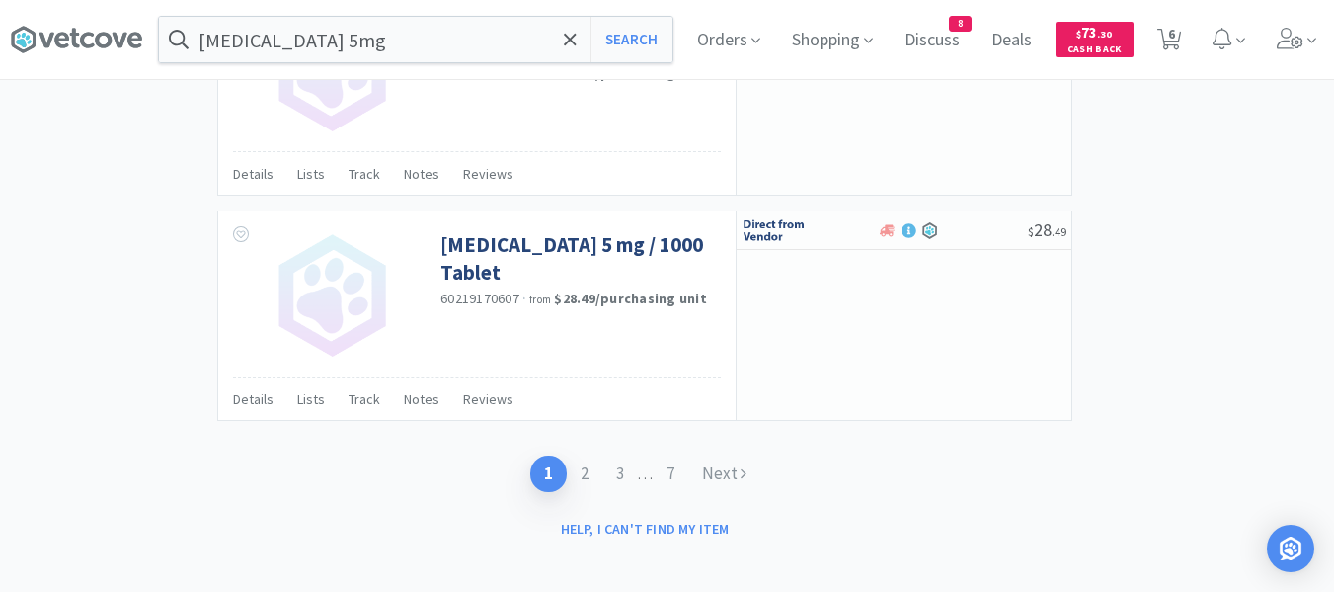
scroll to position [3375, 0]
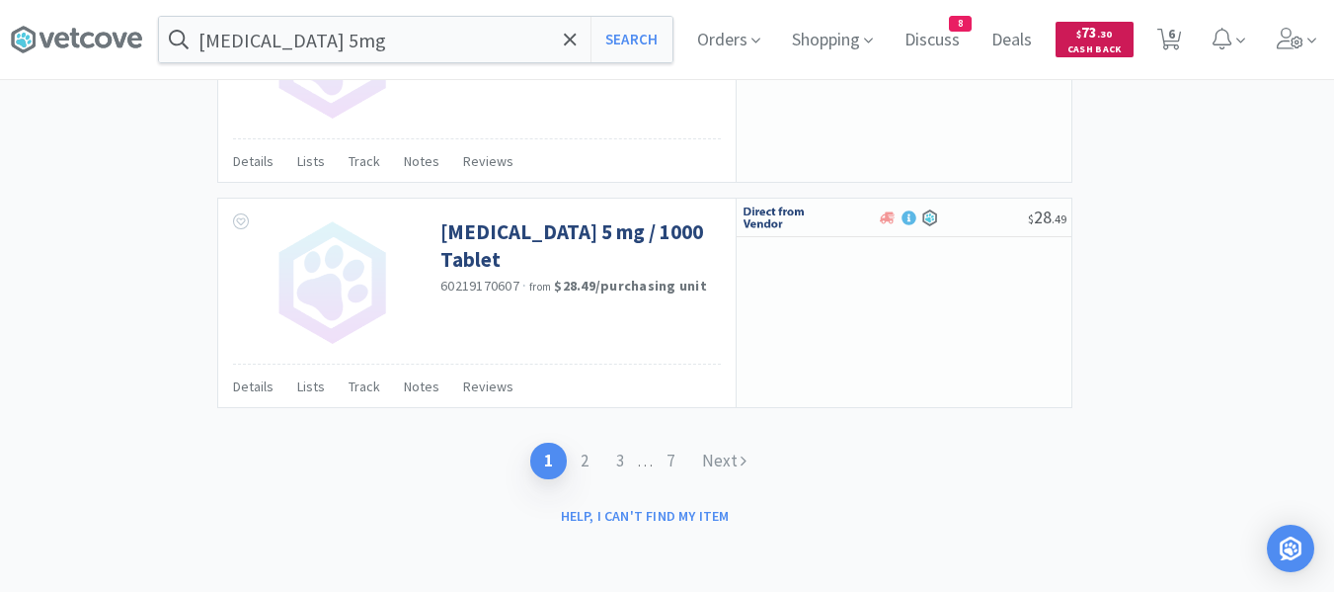
click at [1122, 44] on span "Cash Back" at bounding box center [1095, 50] width 54 height 13
